Goal: Information Seeking & Learning: Learn about a topic

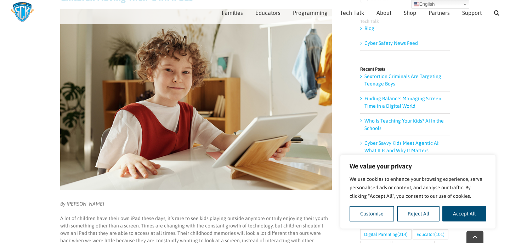
scroll to position [114, 0]
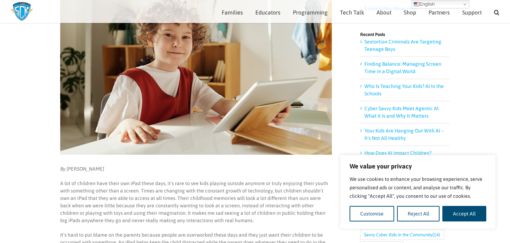
drag, startPoint x: 108, startPoint y: 170, endPoint x: 68, endPoint y: 171, distance: 40.4
click at [68, 171] on p "By [PERSON_NAME]" at bounding box center [195, 169] width 271 height 7
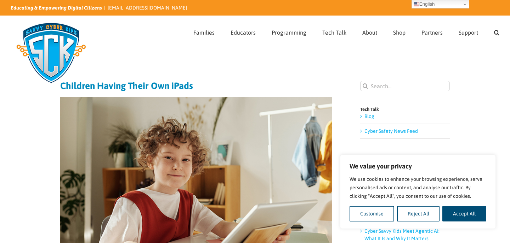
click at [105, 100] on img at bounding box center [195, 187] width 271 height 181
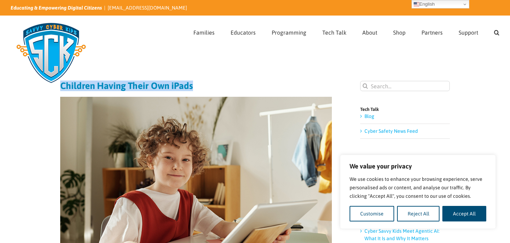
drag, startPoint x: 199, startPoint y: 84, endPoint x: 60, endPoint y: 90, distance: 139.2
click at [60, 90] on h1 "Children Having Their Own iPads" at bounding box center [195, 86] width 271 height 10
copy h1 "Children Having Their Own iPads"
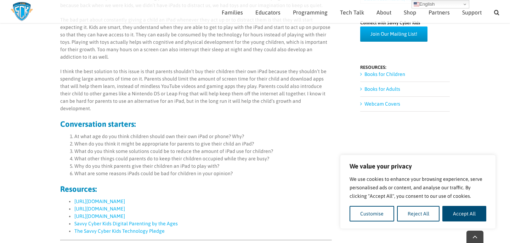
scroll to position [382, 0]
